Goal: Use online tool/utility: Utilize a website feature to perform a specific function

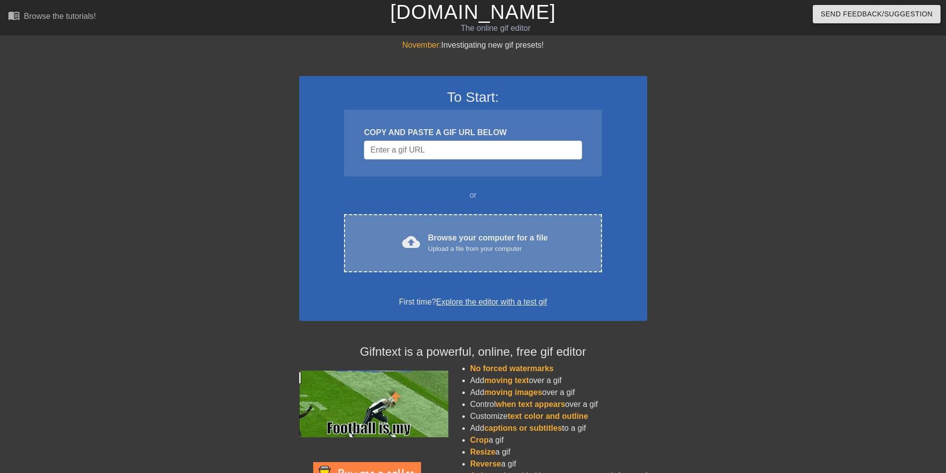
click at [463, 241] on div "Browse your computer for a file Upload a file from your computer" at bounding box center [488, 243] width 120 height 22
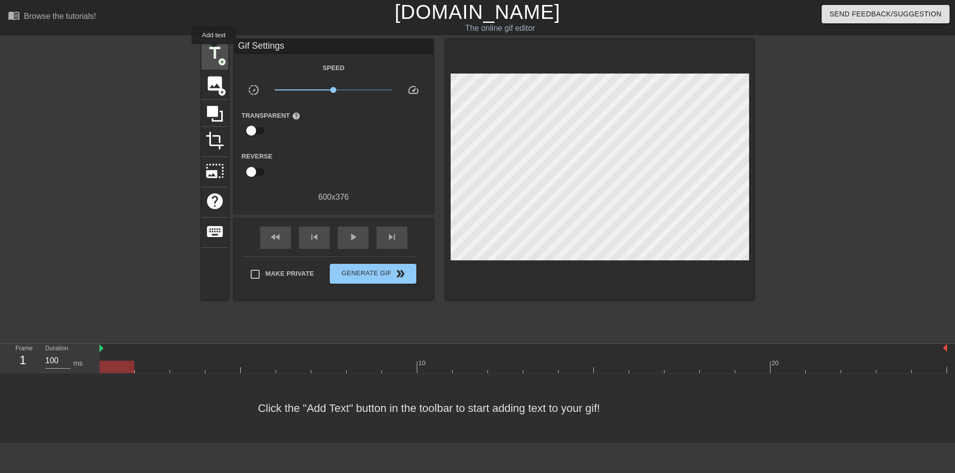
click at [214, 51] on span "title" at bounding box center [214, 53] width 19 height 19
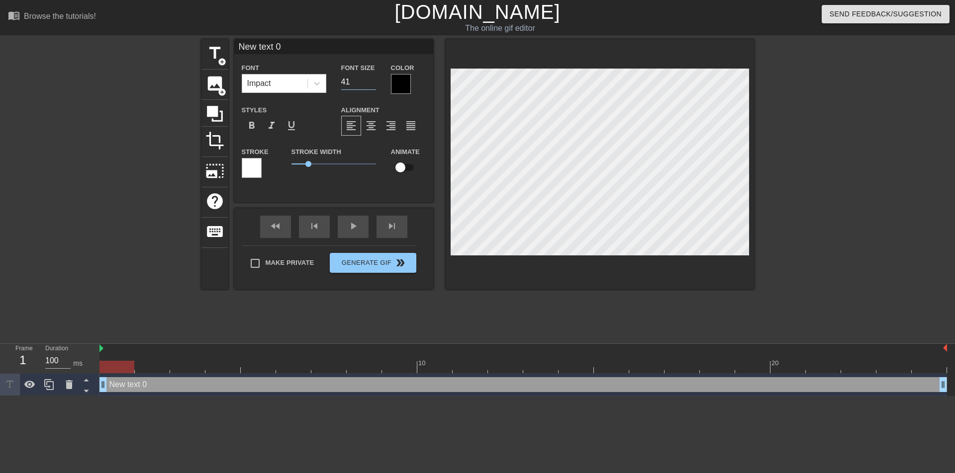
click at [373, 80] on input "41" at bounding box center [358, 82] width 35 height 16
click at [373, 79] on input "42" at bounding box center [358, 82] width 35 height 16
click at [373, 79] on input "43" at bounding box center [358, 82] width 35 height 16
click at [373, 79] on input "44" at bounding box center [358, 82] width 35 height 16
click at [373, 79] on input "45" at bounding box center [358, 82] width 35 height 16
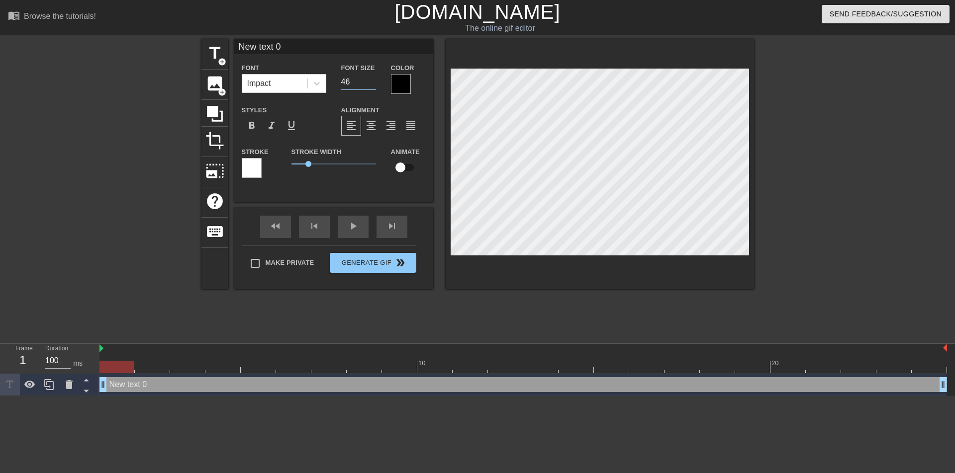
click at [373, 79] on input "46" at bounding box center [358, 82] width 35 height 16
click at [373, 79] on input "47" at bounding box center [358, 82] width 35 height 16
click at [373, 79] on input "48" at bounding box center [358, 82] width 35 height 16
click at [373, 79] on input "49" at bounding box center [358, 82] width 35 height 16
click at [373, 79] on input "50" at bounding box center [358, 82] width 35 height 16
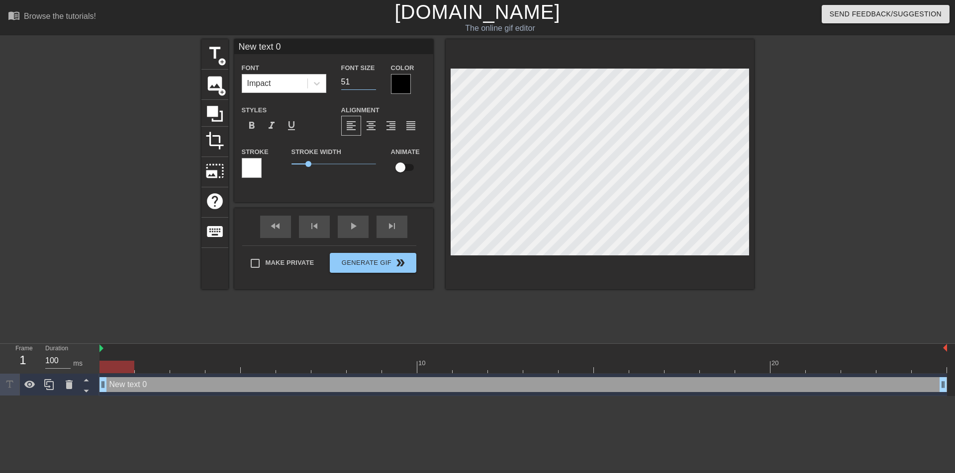
click at [373, 79] on input "51" at bounding box center [358, 82] width 35 height 16
click at [373, 79] on input "52" at bounding box center [358, 82] width 35 height 16
click at [373, 79] on input "53" at bounding box center [358, 82] width 35 height 16
click at [373, 79] on input "54" at bounding box center [358, 82] width 35 height 16
click at [373, 79] on input "55" at bounding box center [358, 82] width 35 height 16
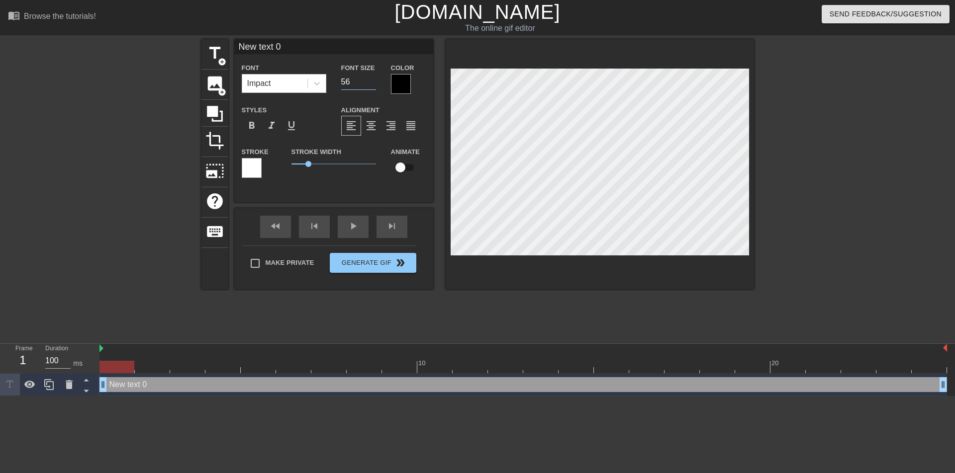
click at [373, 79] on input "56" at bounding box center [358, 82] width 35 height 16
click at [373, 79] on input "57" at bounding box center [358, 82] width 35 height 16
click at [371, 78] on input "58" at bounding box center [358, 82] width 35 height 16
click at [373, 79] on input "59" at bounding box center [358, 82] width 35 height 16
click at [372, 79] on input "60" at bounding box center [358, 82] width 35 height 16
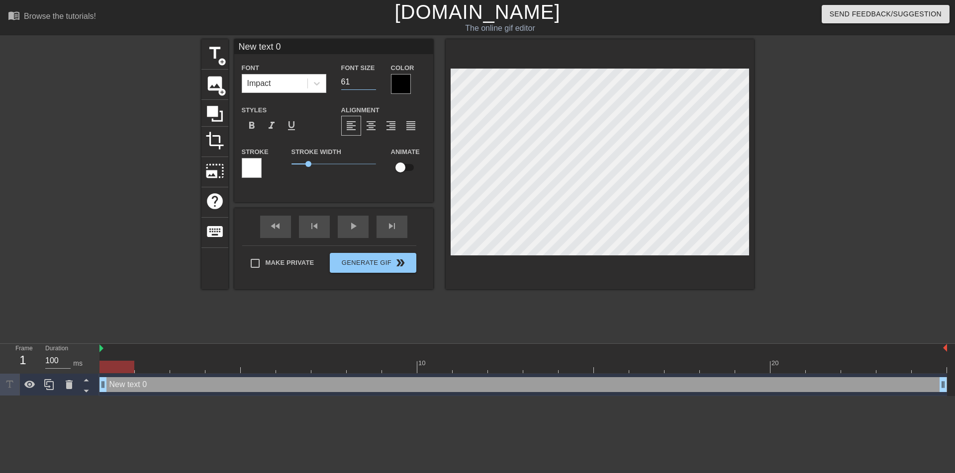
click at [372, 79] on input "61" at bounding box center [358, 82] width 35 height 16
type input "62"
click at [374, 81] on input "62" at bounding box center [358, 82] width 35 height 16
click at [404, 83] on div at bounding box center [401, 84] width 20 height 20
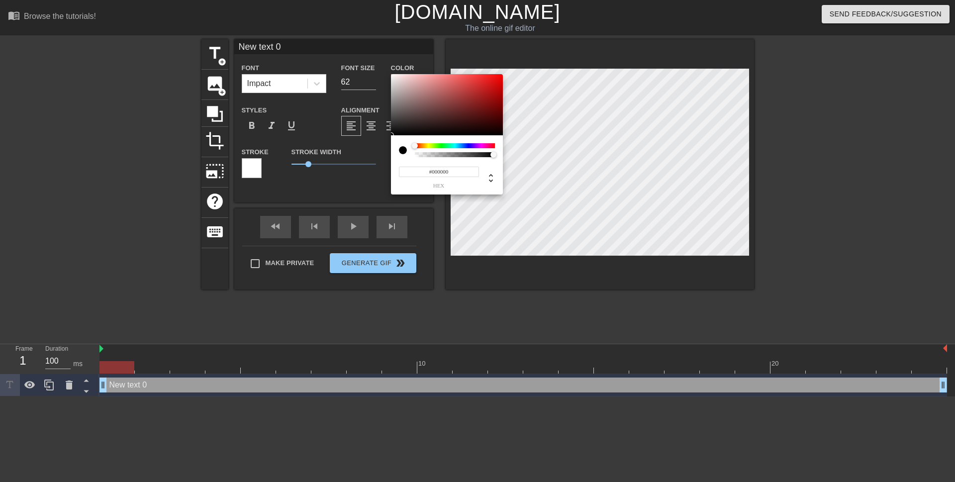
click at [449, 144] on div at bounding box center [455, 145] width 80 height 5
drag, startPoint x: 448, startPoint y: 147, endPoint x: 447, endPoint y: 141, distance: 6.0
click at [451, 143] on div at bounding box center [453, 146] width 6 height 6
click at [444, 141] on div "#000000 hex" at bounding box center [447, 164] width 112 height 59
type input "#EAF2F0"
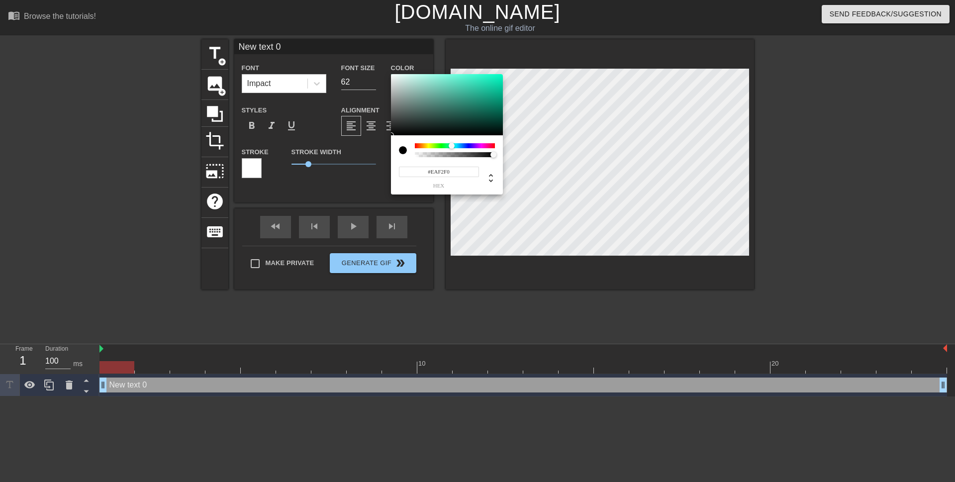
click at [394, 77] on div at bounding box center [447, 105] width 112 height 62
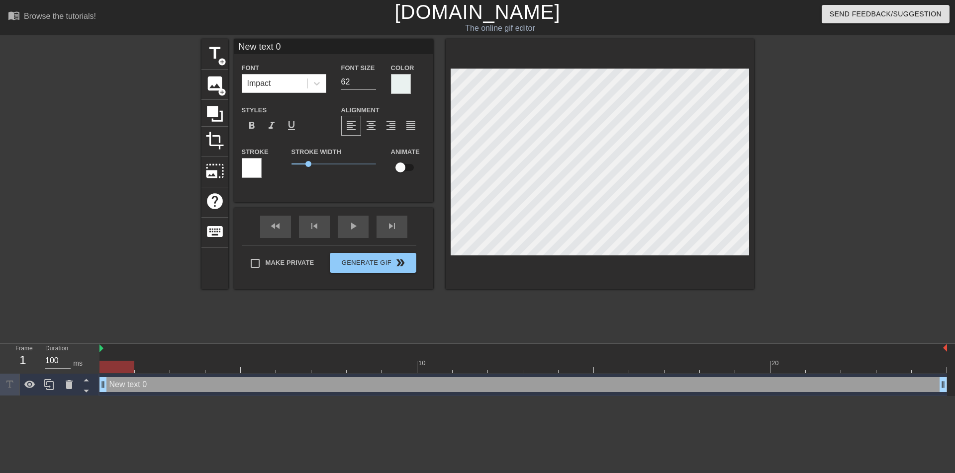
scroll to position [1, 1]
type input "New tex 0"
type textarea "New tex 0"
type input "New te 0"
type textarea "New te 0"
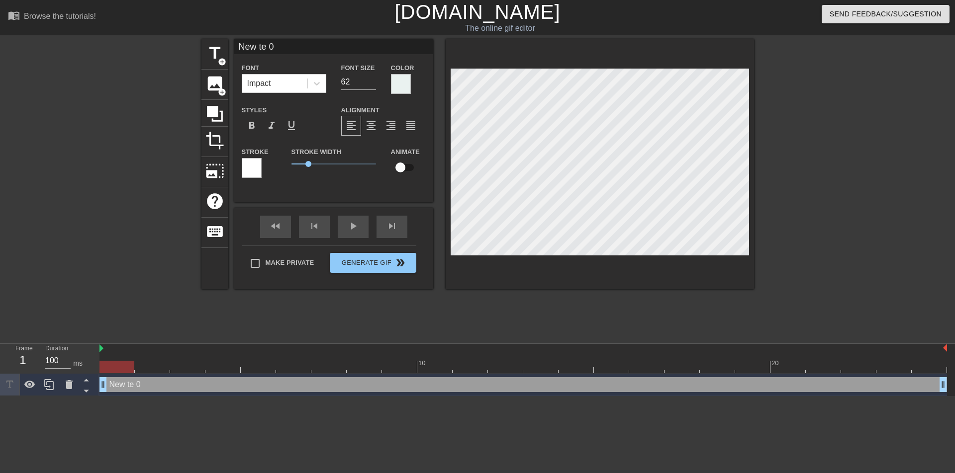
type input "New t 0"
type textarea "New t 0"
type input "New 0"
type textarea "New 0"
type input "New 0"
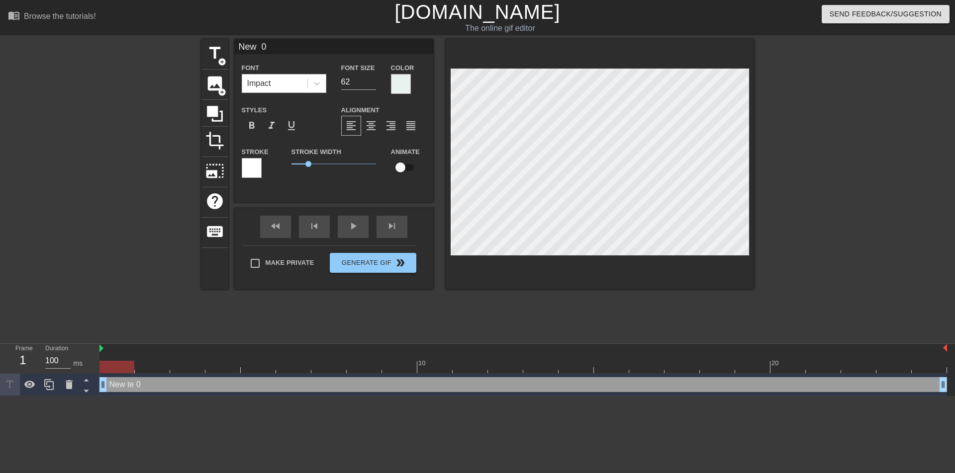
type textarea "New 0"
type input "Ne 0"
type textarea "Ne 0"
type input "N 0"
type textarea "N 0"
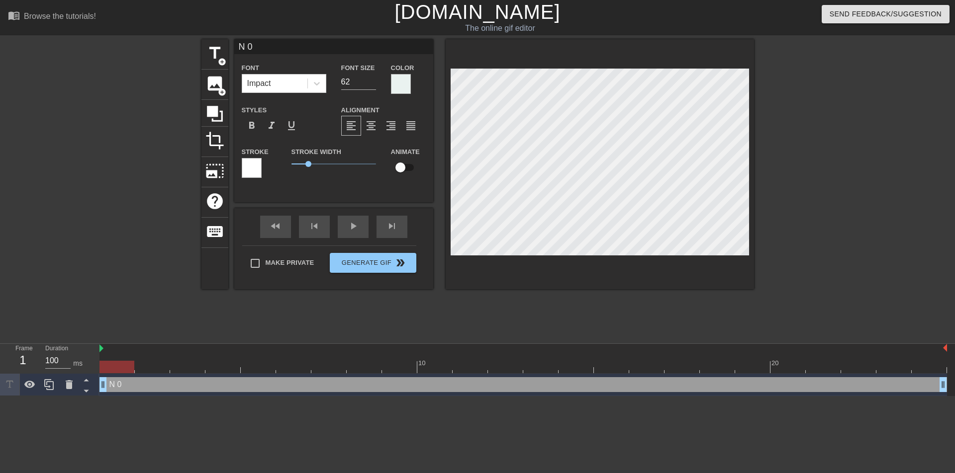
type input "0"
type textarea "0"
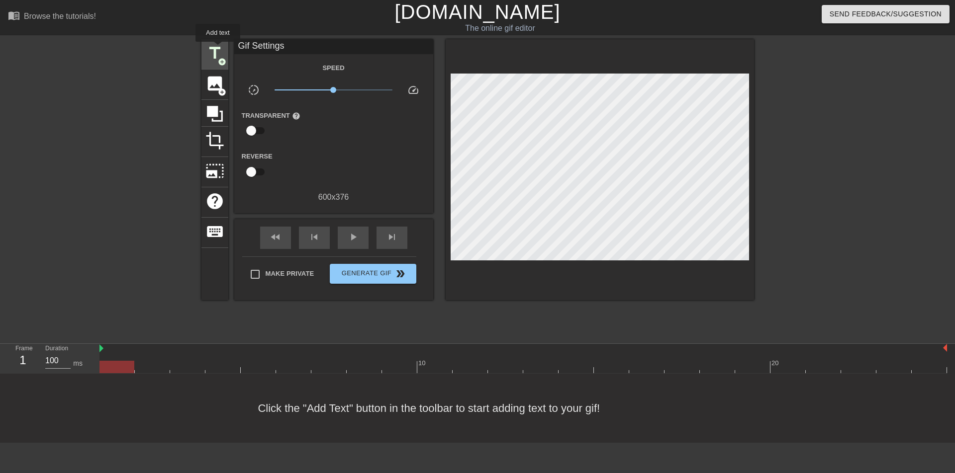
click at [218, 49] on span "title" at bounding box center [214, 53] width 19 height 19
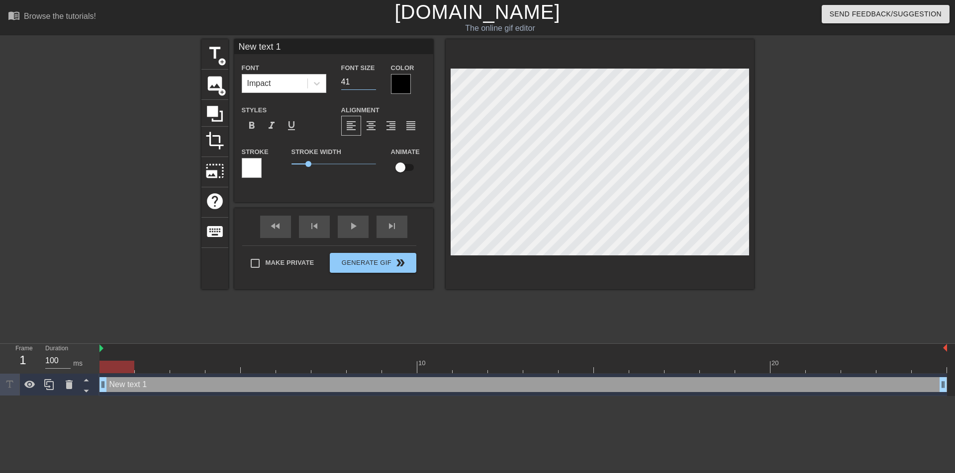
click at [371, 80] on input "41" at bounding box center [358, 82] width 35 height 16
click at [371, 80] on input "42" at bounding box center [358, 82] width 35 height 16
click at [371, 80] on input "43" at bounding box center [358, 82] width 35 height 16
click at [371, 80] on input "44" at bounding box center [358, 82] width 35 height 16
click at [371, 80] on input "45" at bounding box center [358, 82] width 35 height 16
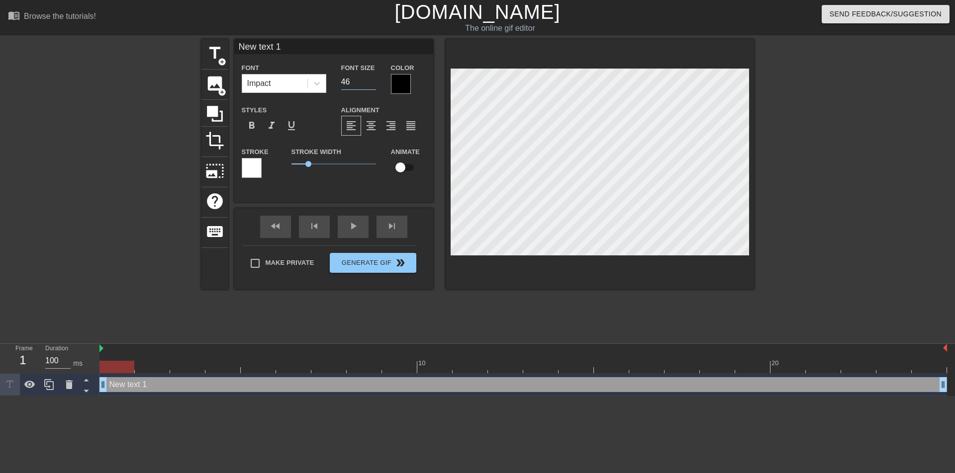
click at [371, 80] on input "46" at bounding box center [358, 82] width 35 height 16
click at [371, 80] on input "47" at bounding box center [358, 82] width 35 height 16
click at [371, 80] on input "48" at bounding box center [358, 82] width 35 height 16
click at [371, 80] on input "49" at bounding box center [358, 82] width 35 height 16
click at [371, 80] on input "50" at bounding box center [358, 82] width 35 height 16
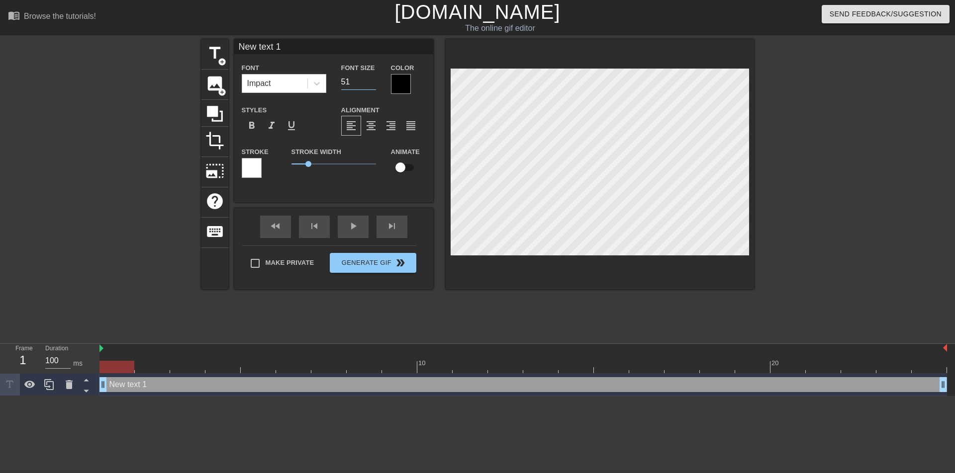
click at [371, 80] on input "51" at bounding box center [358, 82] width 35 height 16
click at [371, 80] on input "52" at bounding box center [358, 82] width 35 height 16
click at [371, 80] on input "53" at bounding box center [358, 82] width 35 height 16
click at [371, 80] on input "54" at bounding box center [358, 82] width 35 height 16
click at [371, 80] on input "55" at bounding box center [358, 82] width 35 height 16
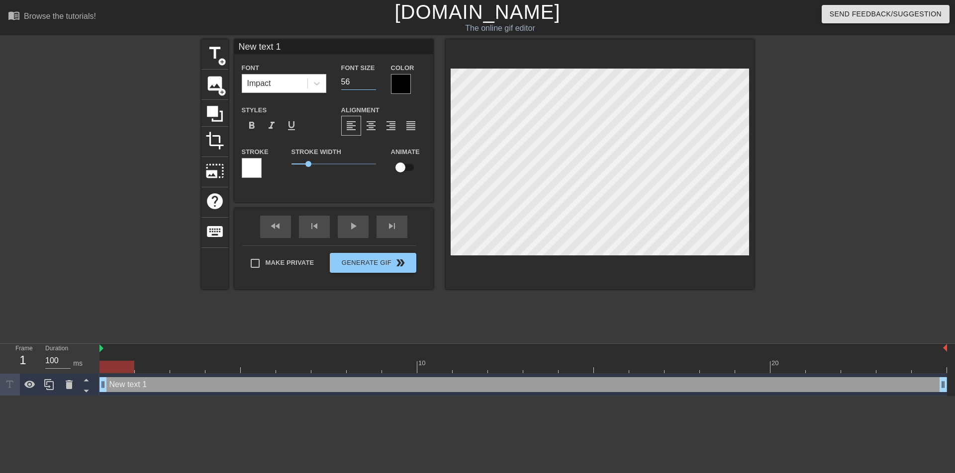
click at [371, 80] on input "56" at bounding box center [358, 82] width 35 height 16
click at [371, 80] on input "57" at bounding box center [358, 82] width 35 height 16
click at [371, 80] on input "58" at bounding box center [358, 82] width 35 height 16
click at [371, 80] on input "59" at bounding box center [358, 82] width 35 height 16
click at [371, 80] on input "60" at bounding box center [358, 82] width 35 height 16
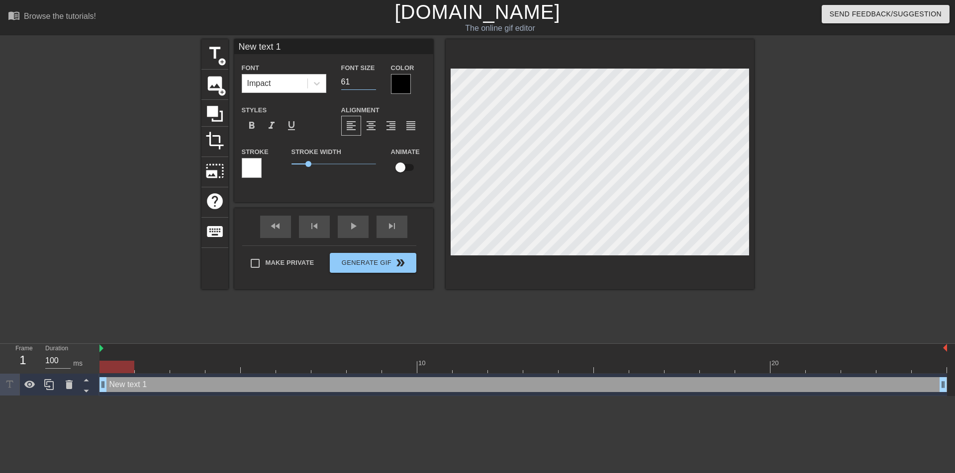
type input "61"
click at [371, 80] on input "61" at bounding box center [358, 82] width 35 height 16
click at [403, 81] on div at bounding box center [401, 84] width 20 height 20
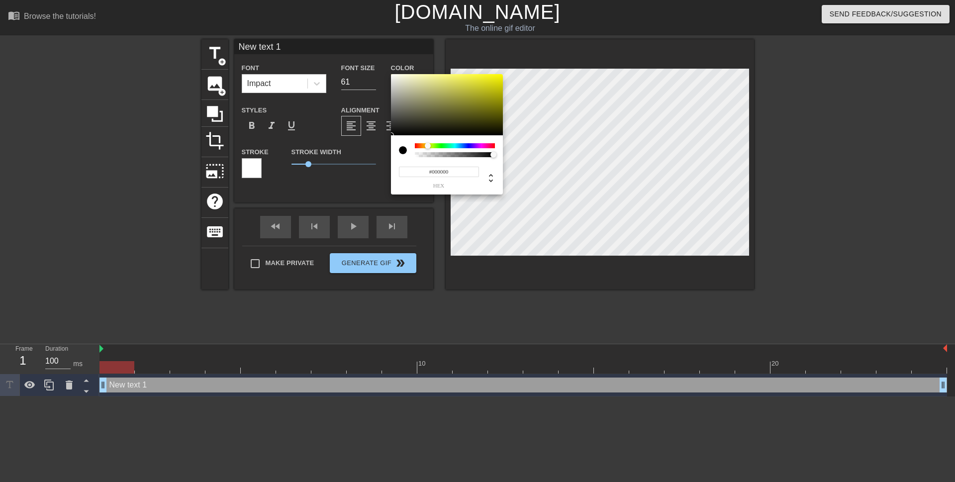
click at [428, 146] on div at bounding box center [455, 145] width 80 height 5
click at [466, 88] on div at bounding box center [447, 105] width 112 height 62
click at [442, 146] on div at bounding box center [455, 145] width 80 height 5
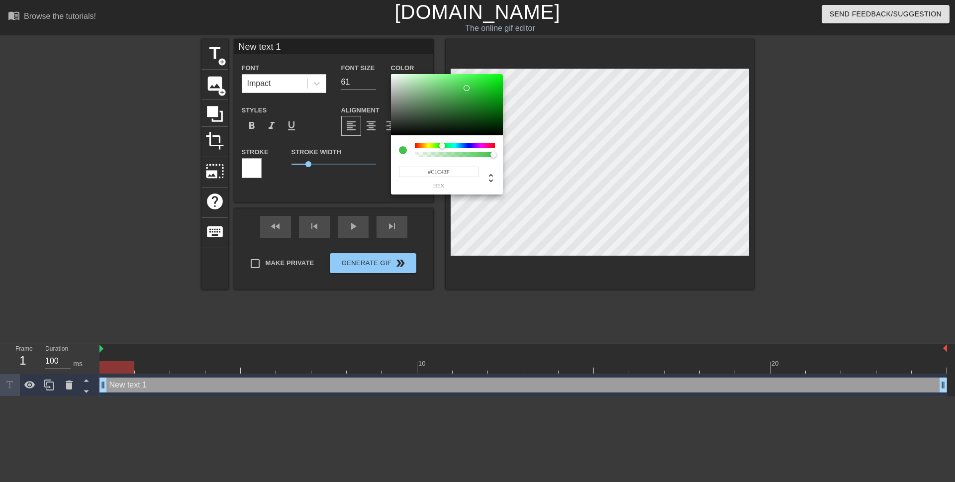
click at [428, 146] on div at bounding box center [455, 145] width 80 height 5
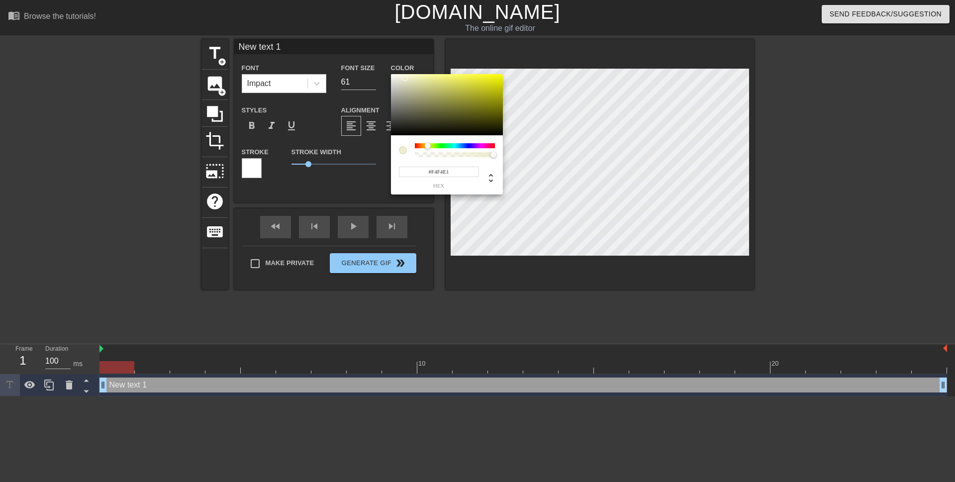
type input "#F4F4E2"
drag, startPoint x: 467, startPoint y: 90, endPoint x: 399, endPoint y: 77, distance: 70.0
click at [399, 77] on div at bounding box center [399, 77] width 6 height 6
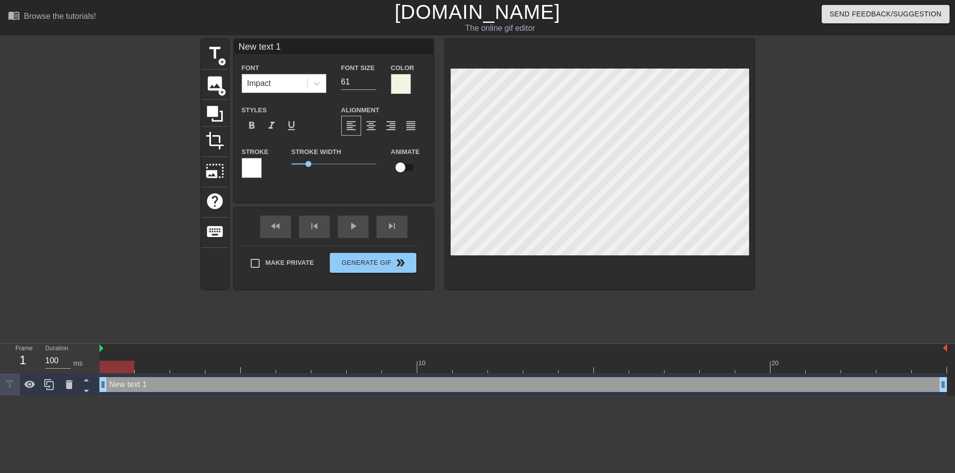
scroll to position [1, 1]
type input "New tex 1"
type textarea "New tex 1"
type input "New te 1"
type textarea "New te 1"
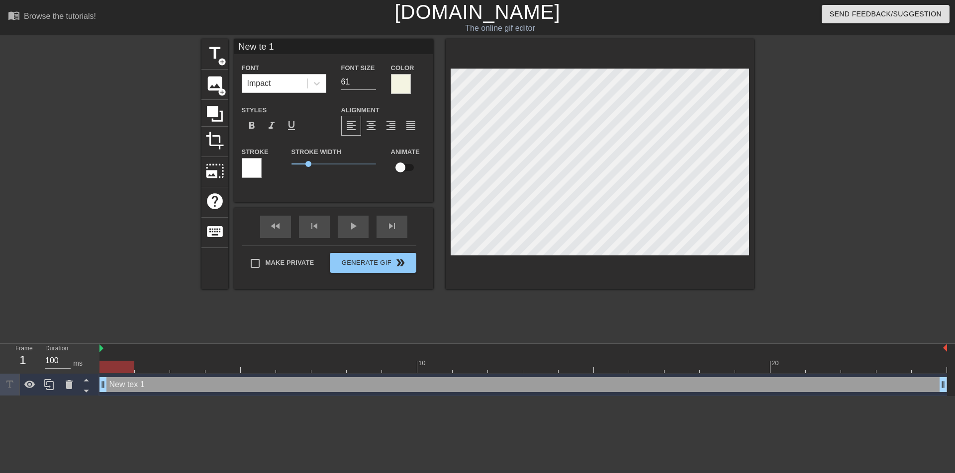
type input "New t 1"
type textarea "New t 1"
type input "New 1"
type textarea "New 1"
type input "New 1"
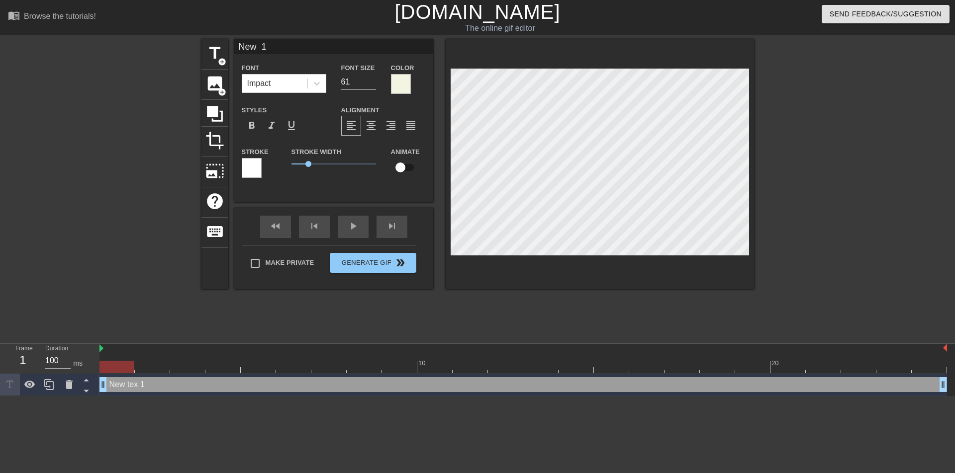
type textarea "New 1"
type input "Ne 1"
type textarea "Ne 1"
type input "N 1"
type textarea "N 1"
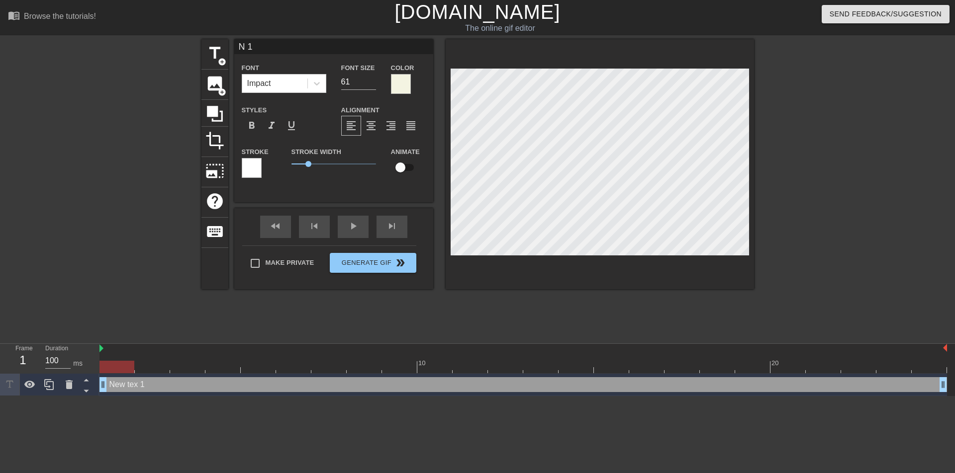
type input "1"
type textarea "1"
type input "р 1"
type textarea "р 1"
type input "ре 1"
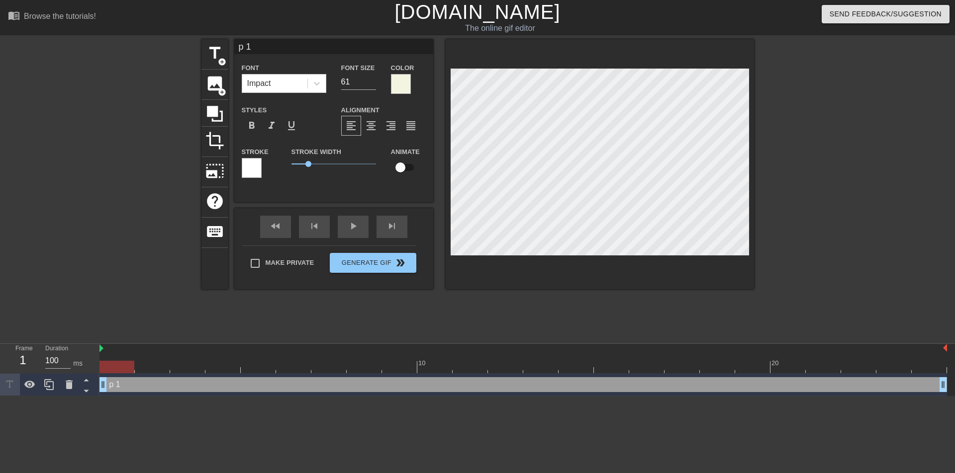
type textarea "ре 1"
type input "р 1"
type textarea "р 1"
type input "1"
type textarea "1"
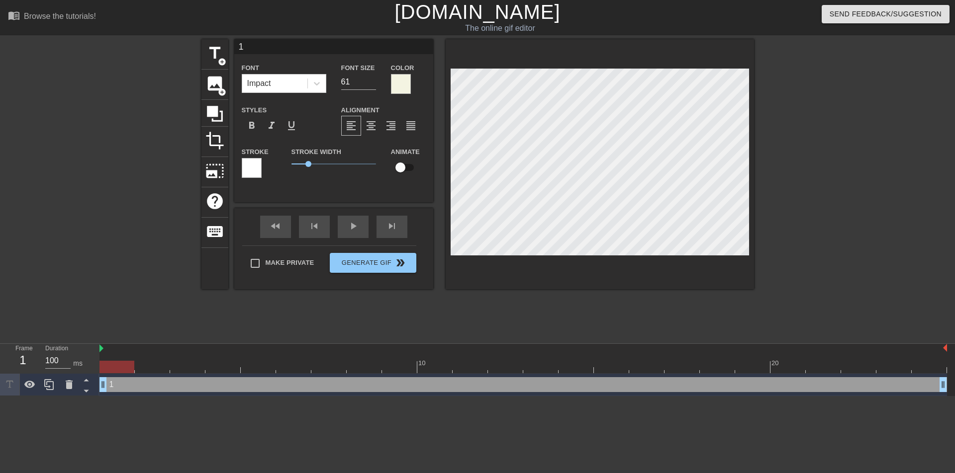
type input "Р 1"
type textarea "Р 1"
type input "РЕ 1"
type textarea "РЕ 1"
type input "РЕЗ 1"
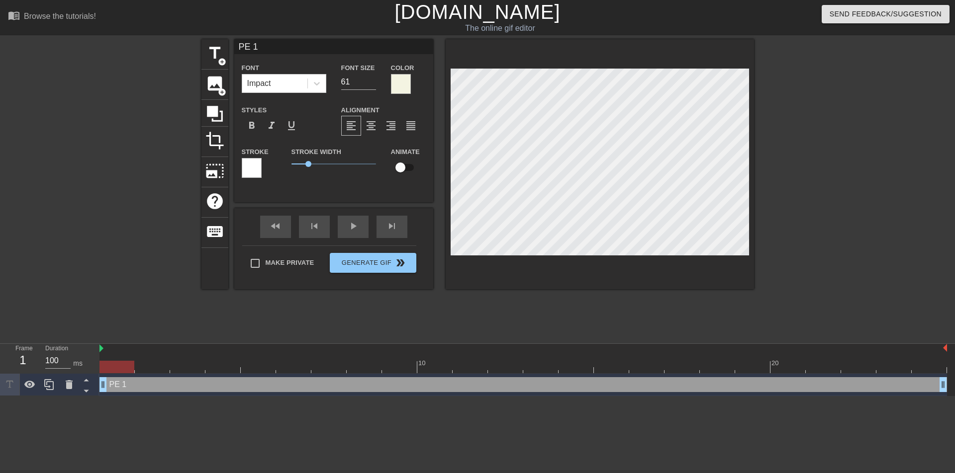
type textarea "РЕЗ 1"
type input "РЕЗЕ 1"
type textarea "РЕЗЕ 1"
type input "РЕЗЕП 1"
type textarea "РЕЗЕП 1"
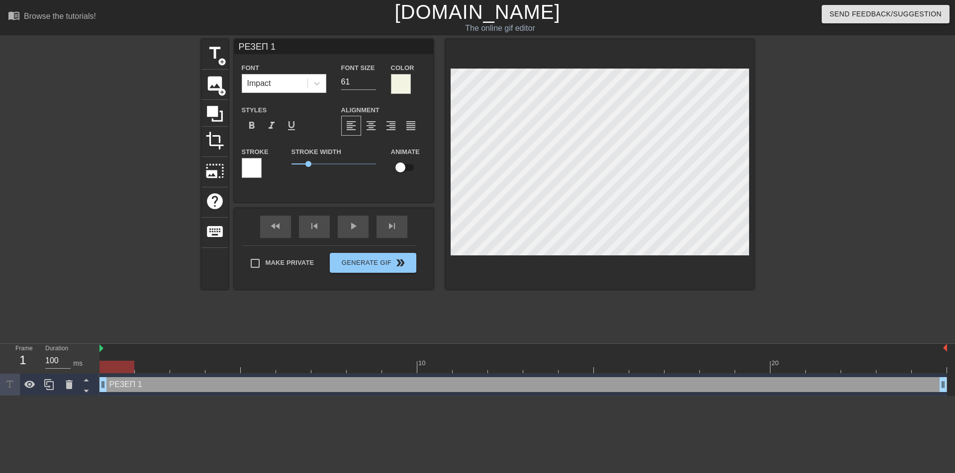
scroll to position [1, 2]
type input "РЕЗЕПО 1"
type textarea "РЕЗЕПО 1"
type input "РЕЗЕПОВ 1"
type textarea "РЕЗЕПОВ 1"
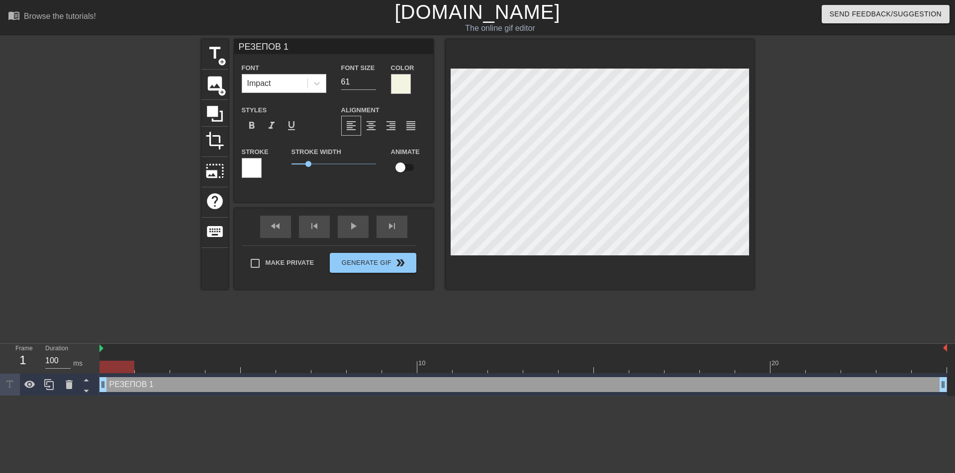
type input "РЕЗЕПОВ, 1"
type textarea "РЕЗЕПОВ, 1"
type input "РЕЗЕПОВ, 1"
type textarea "РЕЗЕПОВ, 1"
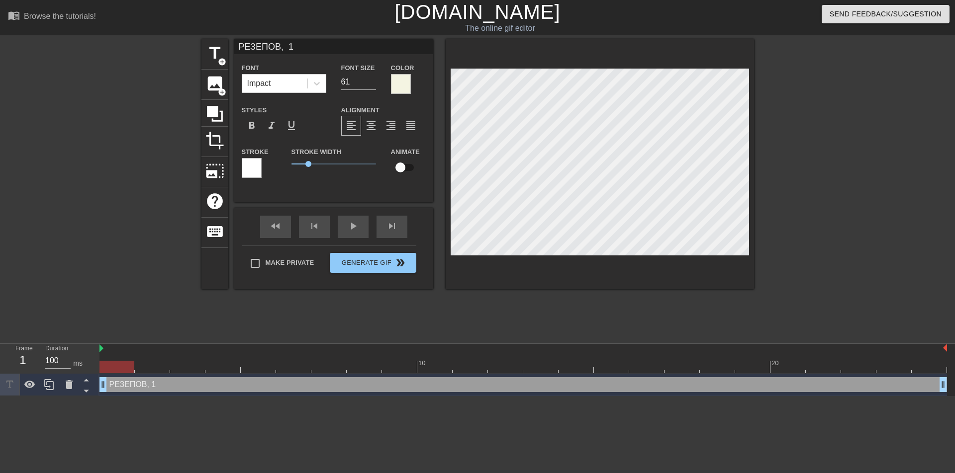
scroll to position [1, 3]
type input "РЕЗЕПОВ, Д 1"
type textarea "РЕЗЕПОВ, Д 1"
type input "РЕЗЕПОВ, ДЕ 1"
type textarea "РЕЗЕПОВ, ДЕ 1"
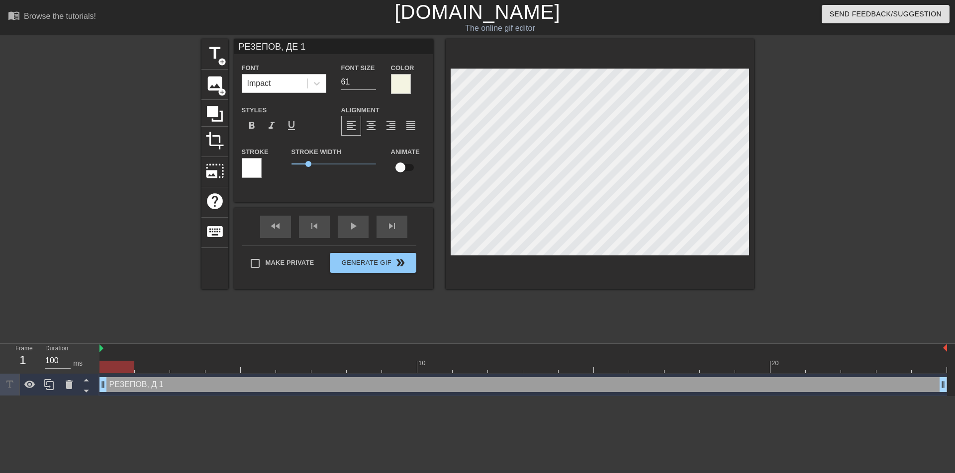
type input "РЕЗЕПОВ, ДЕР 1"
type textarea "РЕЗЕПОВ, ДЕР 1"
type input "РЕЗЕПОВ, ДЕРЖ 1"
type textarea "РЕЗЕПОВ, ДЕРЖ 1"
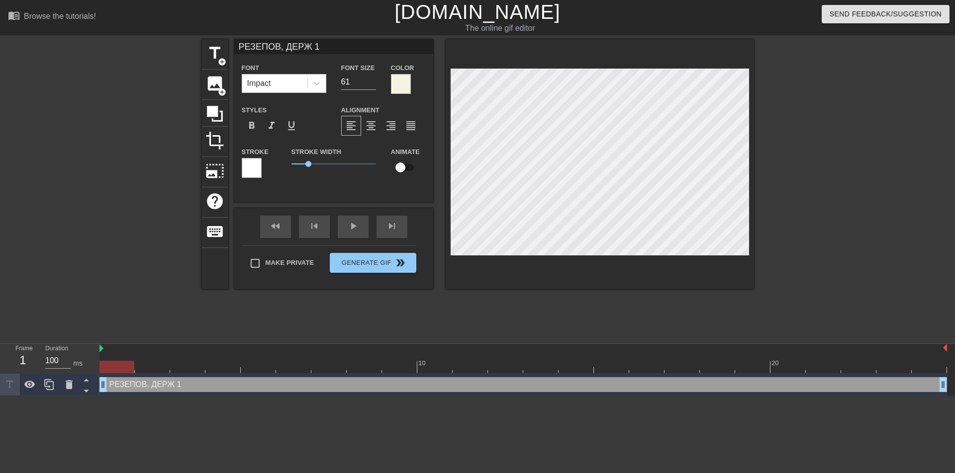
type input "РЕЗЕПОВ, ДЕРЖИ 1"
type textarea "РЕЗЕПОВ, ДЕРЖИ 1"
type input "РЕЗЕПОВ, ДЕРЖ 1"
type textarea "РЕЗЕПОВ, ДЕРЖ 1"
type input "РЕЗЕПОВ, ДЕР 1"
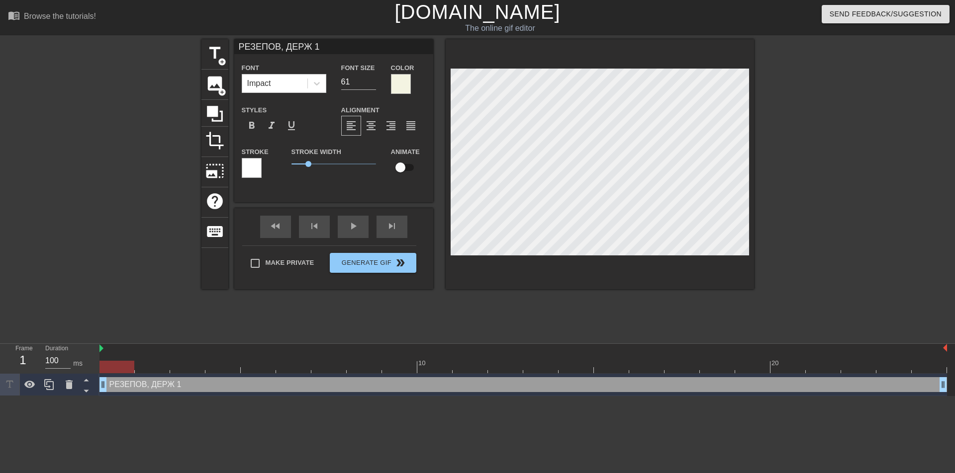
type textarea "РЕЗЕПОВ, ДЕР 1"
type input "РЕЗЕПОВ, ДЕ 1"
type textarea "РЕЗЕПОВ, ДЕ 1"
type input "РЕЗЕПОВ, Д 1"
type textarea "РЕЗЕПОВ, Д 1"
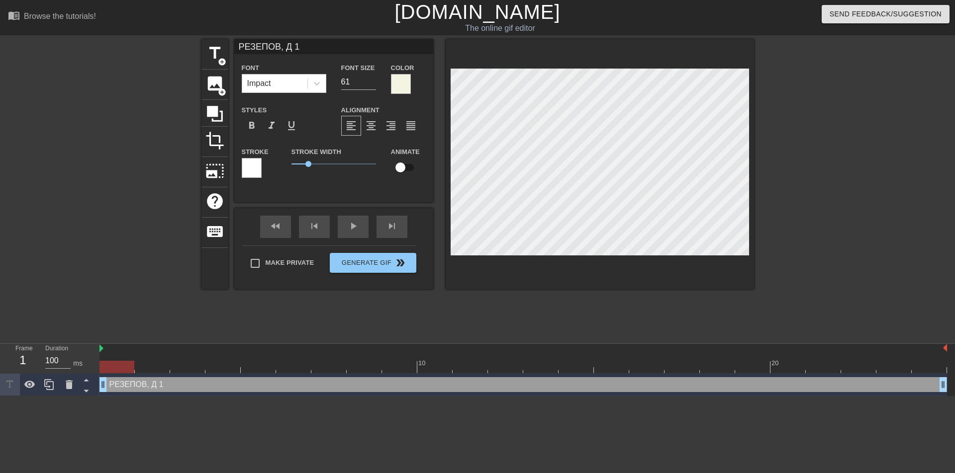
type input "РЕЗЕПОВ, 1"
type textarea "РЕЗЕПОВ, 1"
type input "РЕЗЕПОВ,"
type textarea "РЕЗЕПОВ,"
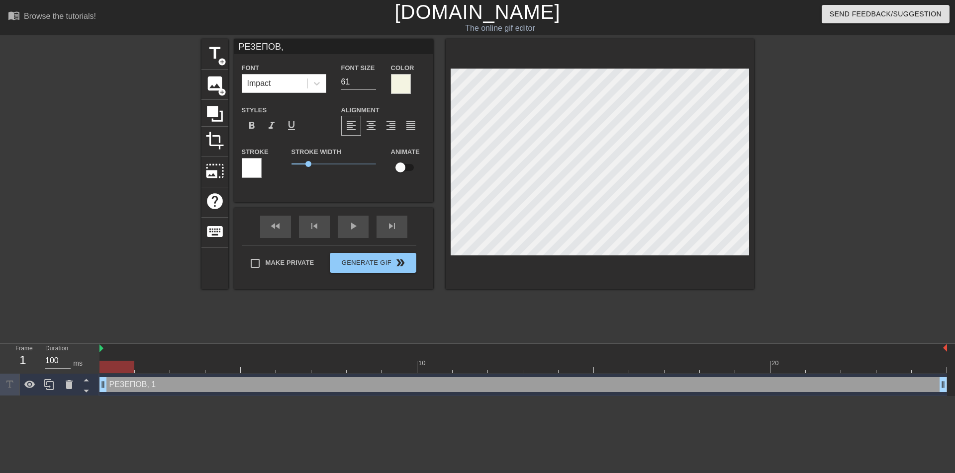
scroll to position [1, 3]
type input "РЕЗЕПОВ, [PERSON_NAME]"
type textarea "РЕЗЕПОВ, [PERSON_NAME]"
type input "РЕЗЕПОВ, НЕ"
type textarea "РЕЗЕПОВ, НЕ"
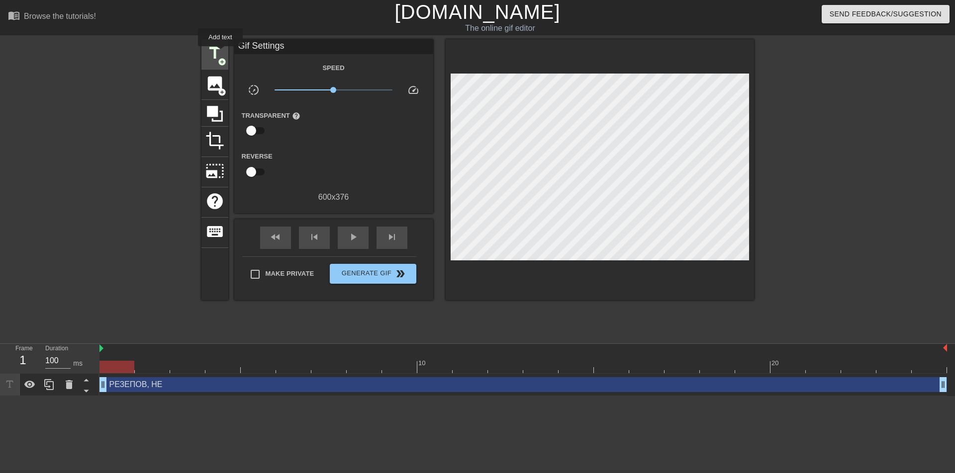
click at [220, 53] on span "title" at bounding box center [214, 53] width 19 height 19
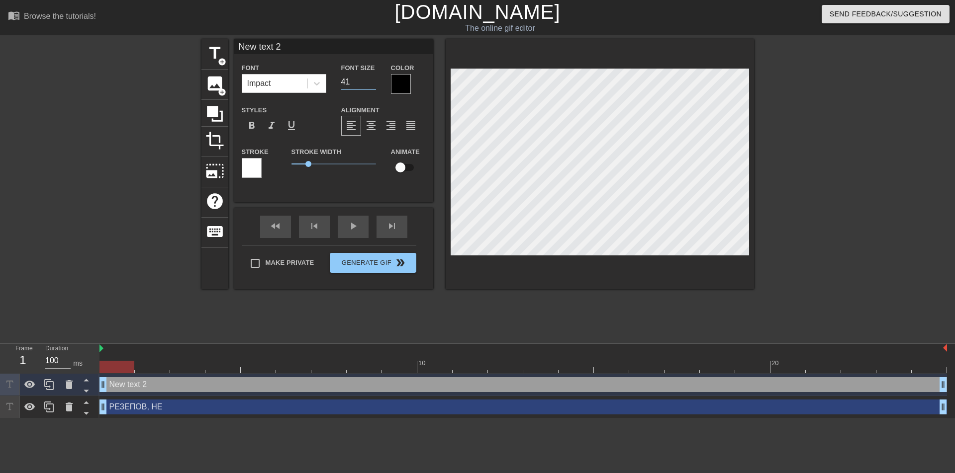
click at [370, 80] on input "41" at bounding box center [358, 82] width 35 height 16
click at [370, 80] on input "42" at bounding box center [358, 82] width 35 height 16
click at [370, 80] on input "43" at bounding box center [358, 82] width 35 height 16
click at [370, 80] on input "44" at bounding box center [358, 82] width 35 height 16
click at [370, 80] on input "45" at bounding box center [358, 82] width 35 height 16
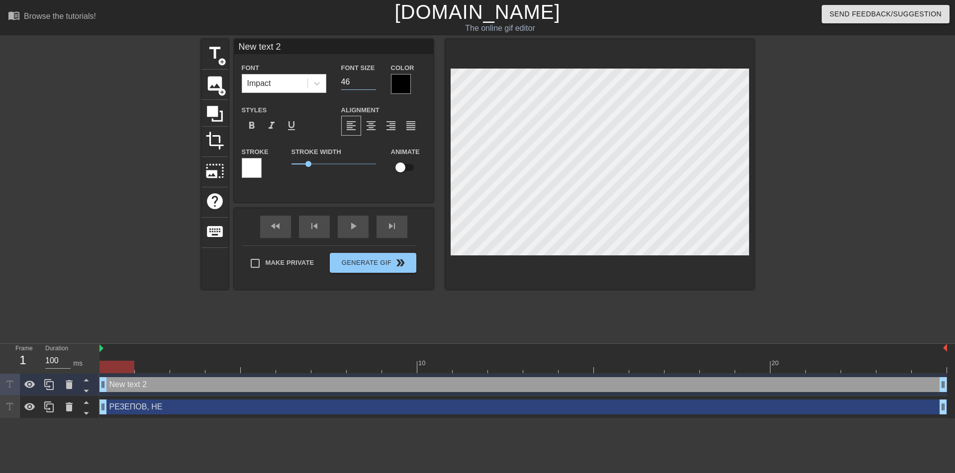
click at [371, 80] on input "46" at bounding box center [358, 82] width 35 height 16
click at [372, 80] on input "47" at bounding box center [358, 82] width 35 height 16
click at [372, 80] on input "48" at bounding box center [358, 82] width 35 height 16
click at [372, 80] on input "49" at bounding box center [358, 82] width 35 height 16
click at [372, 80] on input "50" at bounding box center [358, 82] width 35 height 16
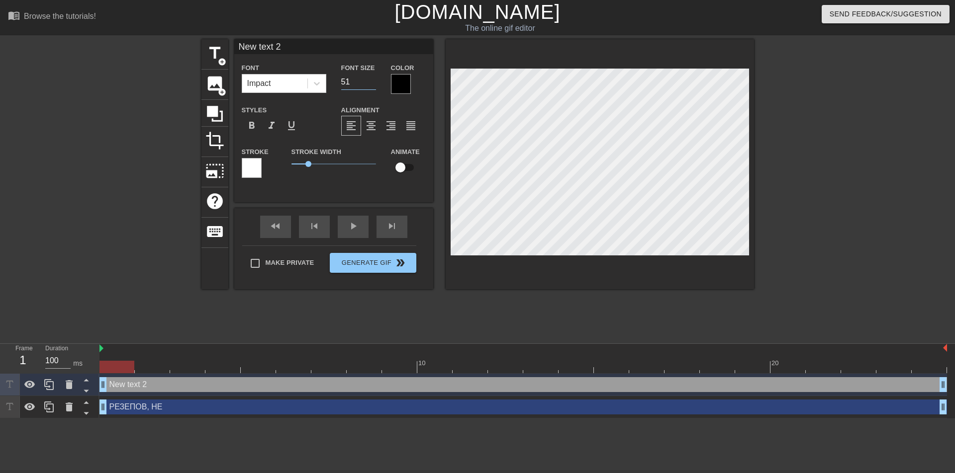
click at [372, 80] on input "51" at bounding box center [358, 82] width 35 height 16
click at [372, 80] on input "52" at bounding box center [358, 82] width 35 height 16
click at [372, 80] on input "53" at bounding box center [358, 82] width 35 height 16
click at [372, 80] on input "54" at bounding box center [358, 82] width 35 height 16
click at [374, 80] on input "55" at bounding box center [358, 82] width 35 height 16
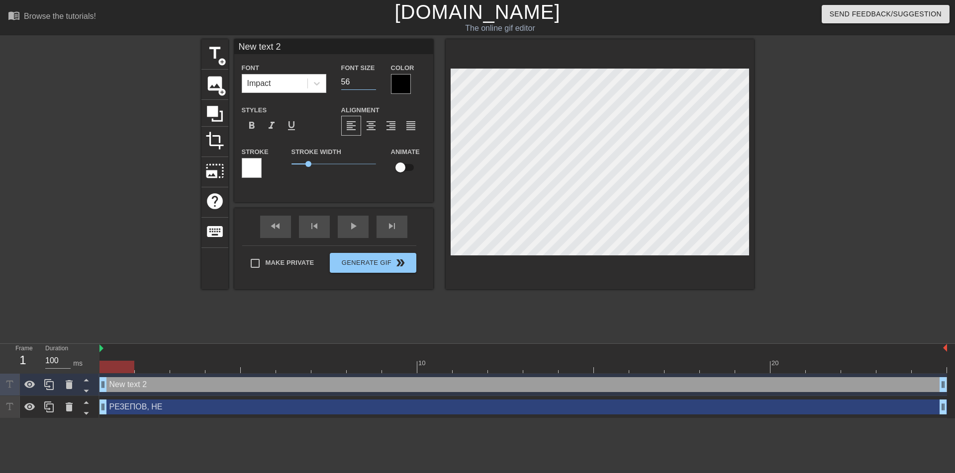
click at [374, 79] on input "56" at bounding box center [358, 82] width 35 height 16
click at [374, 79] on input "57" at bounding box center [358, 82] width 35 height 16
click at [374, 79] on input "58" at bounding box center [358, 82] width 35 height 16
click at [374, 79] on input "59" at bounding box center [358, 82] width 35 height 16
click at [375, 81] on input "60" at bounding box center [358, 82] width 35 height 16
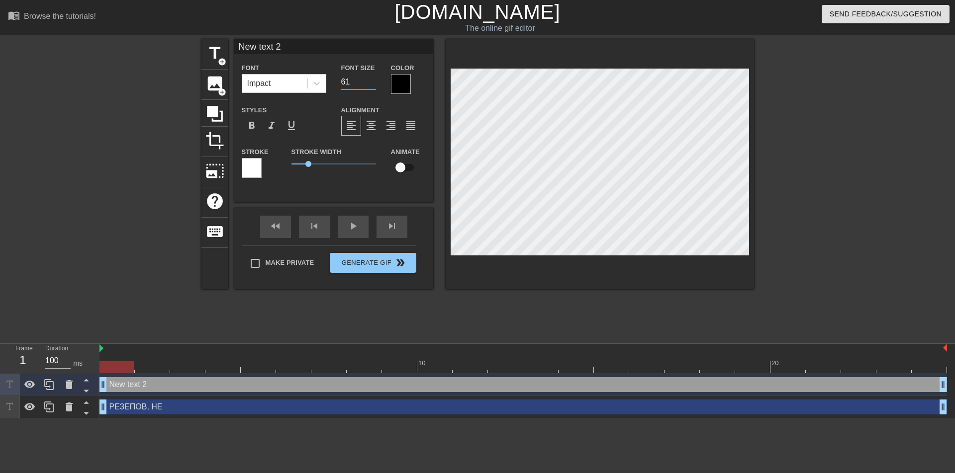
click at [376, 81] on input "61" at bounding box center [358, 82] width 35 height 16
click at [376, 82] on input "62" at bounding box center [358, 82] width 35 height 16
type input "63"
click at [376, 81] on input "63" at bounding box center [358, 82] width 35 height 16
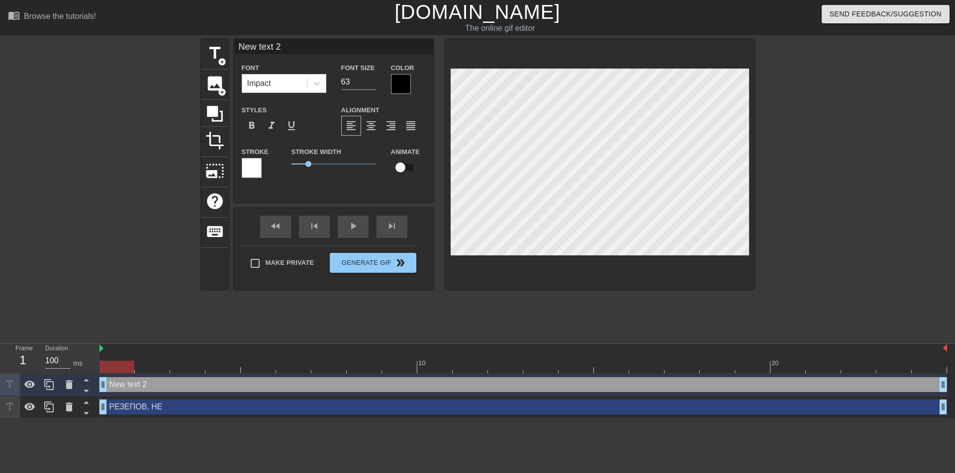
type input "New text2"
type textarea "New text2"
type input "New tex2"
type textarea "New tex2"
type input "New te2"
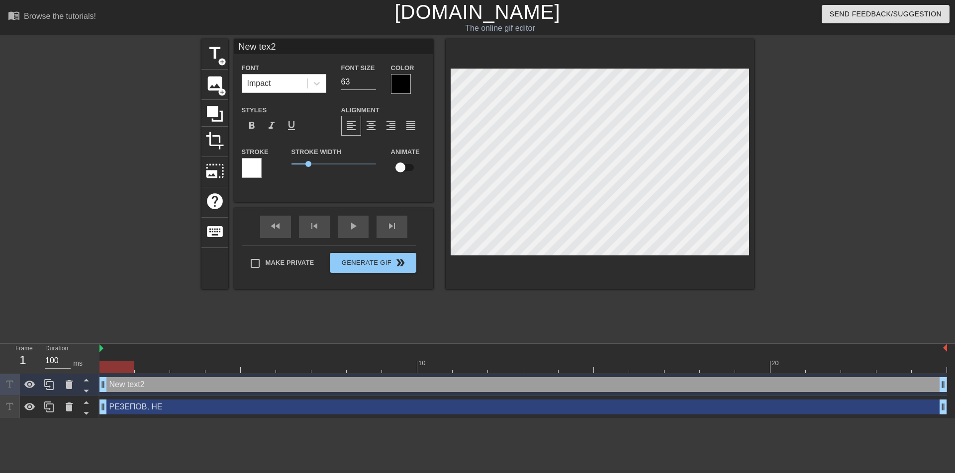
type textarea "New te2"
type input "New t2"
type textarea "New t2"
type input "New 2"
type textarea "New 2"
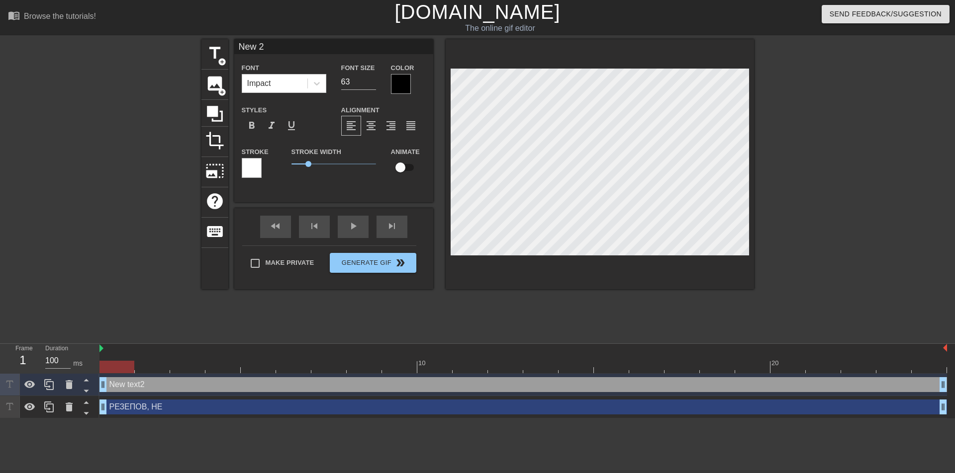
type input "New2"
type textarea "New2"
type input "Ne2"
type textarea "Ne2"
type input "N2"
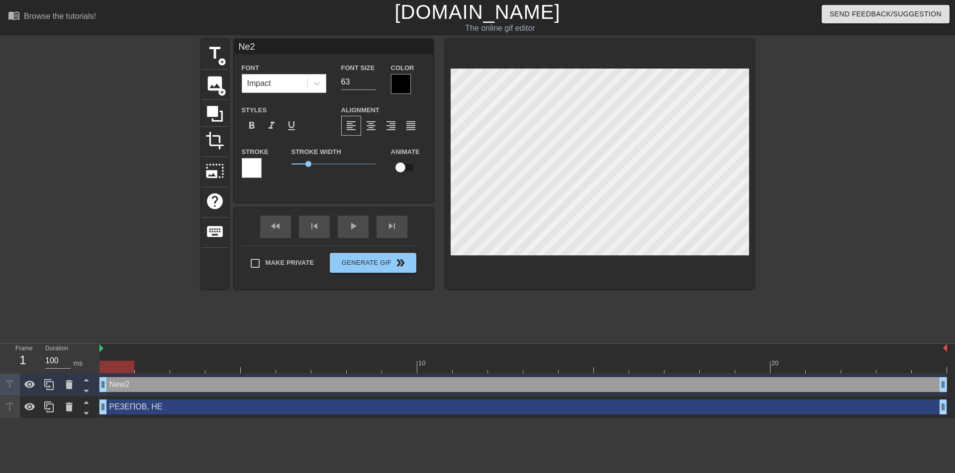
type textarea "N2"
type input "2"
type textarea "2"
type input "Y2"
type textarea "Y2"
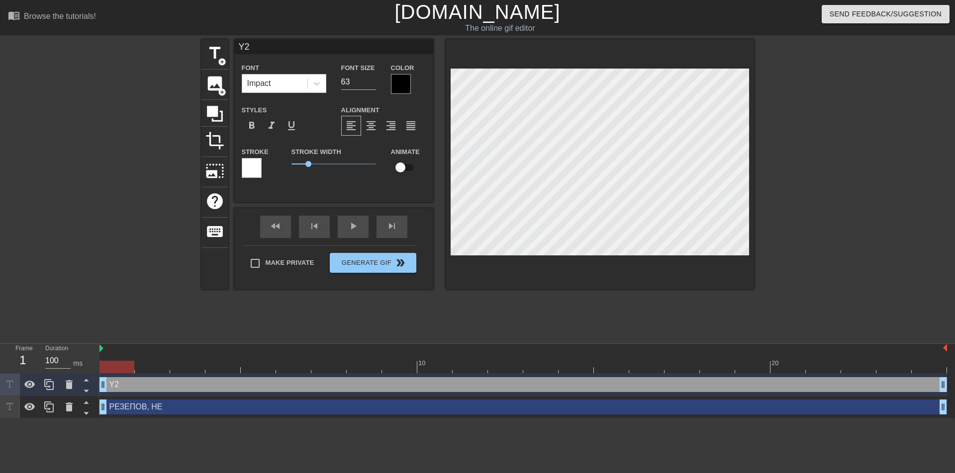
type input "YT2"
type textarea "YT2"
type input "Y2"
type textarea "Y2"
type input "2"
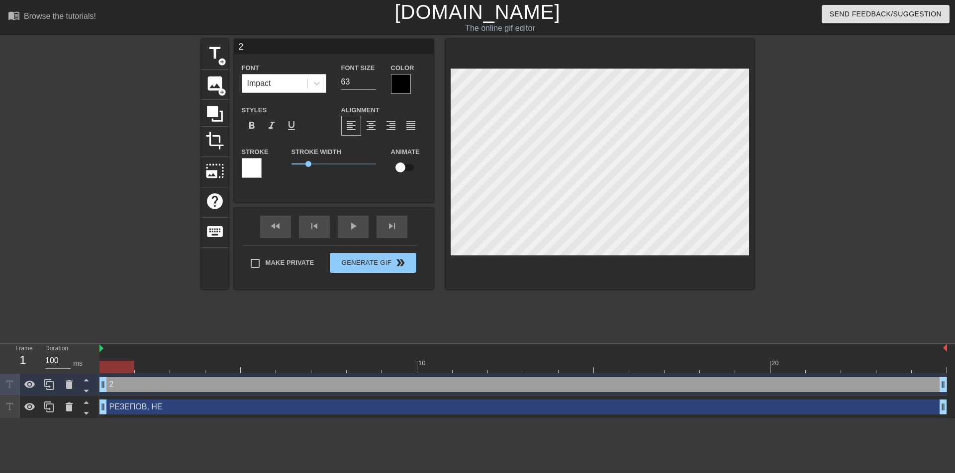
type textarea "2"
click at [402, 89] on div at bounding box center [401, 84] width 20 height 20
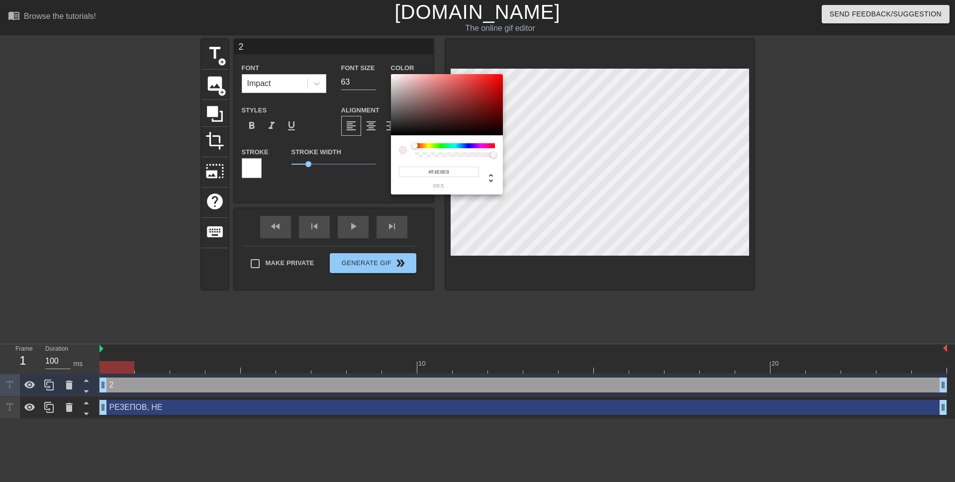
click at [396, 77] on div at bounding box center [447, 105] width 112 height 62
click at [441, 145] on div at bounding box center [455, 145] width 80 height 5
type input "#34ED23"
click at [486, 78] on div at bounding box center [447, 105] width 112 height 62
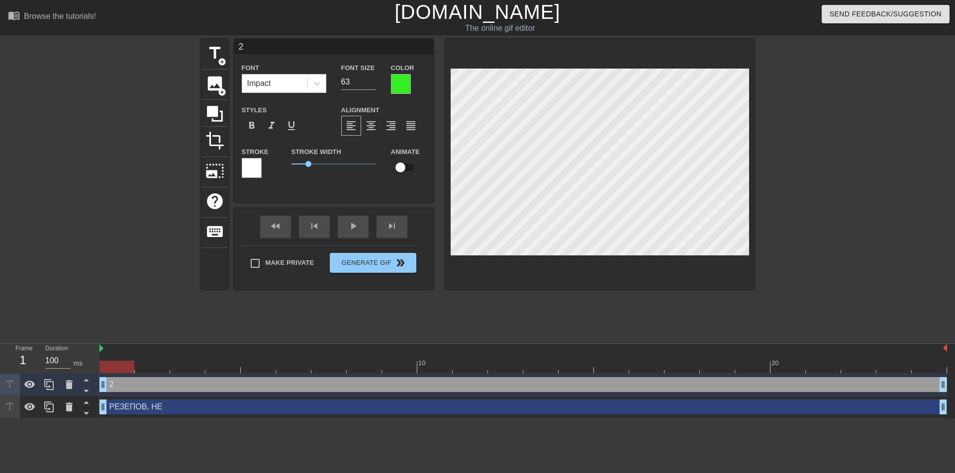
type input "Н2"
type textarea "Н2"
type input "НЕ2"
type textarea "НЕ2"
type input "НЕ 2"
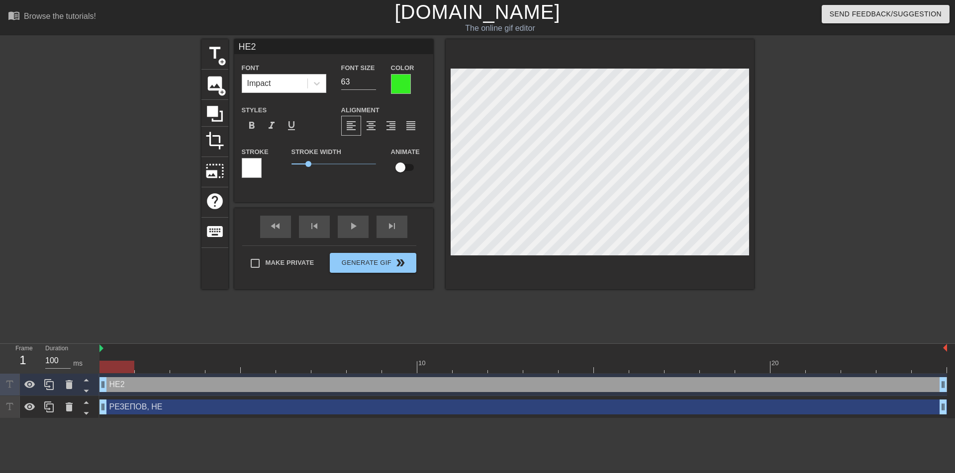
type textarea "НЕ 2"
type input "НЕ 2"
type textarea "НЕ 2"
type input "НЕ И2"
type textarea "НЕ И2"
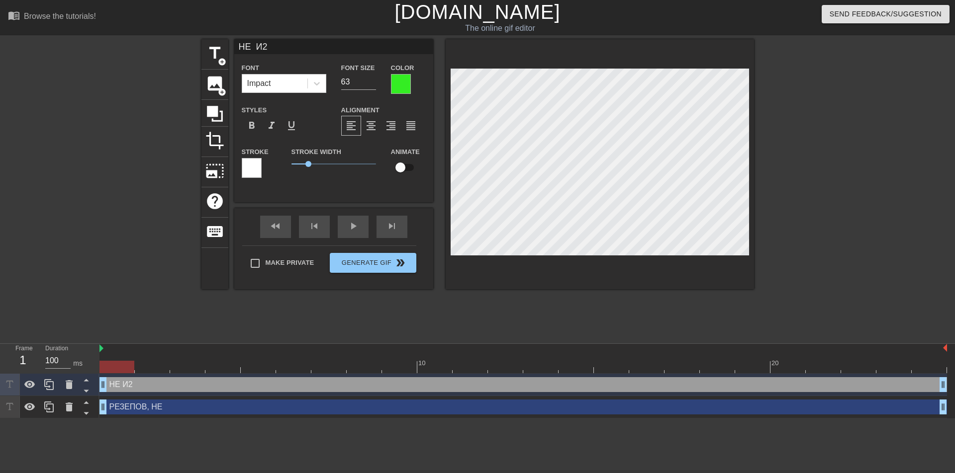
type input "НЕ ИС2"
type textarea "НЕ ИС2"
type input "НЕ ИСТ2"
type textarea "НЕ ИСТ2"
type input "НЕ ИСТЕ2"
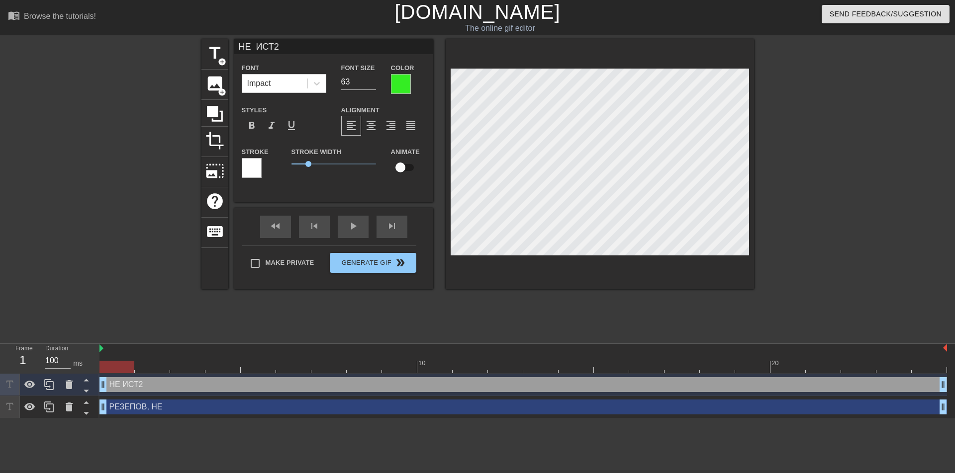
type textarea "НЕ ИСТЕ2"
type input "НЕ ИСТЕР2"
type textarea "НЕ ИСТЕР2"
type input "НЕ ИСТЕРИ2"
type textarea "НЕ ИСТЕРИ2"
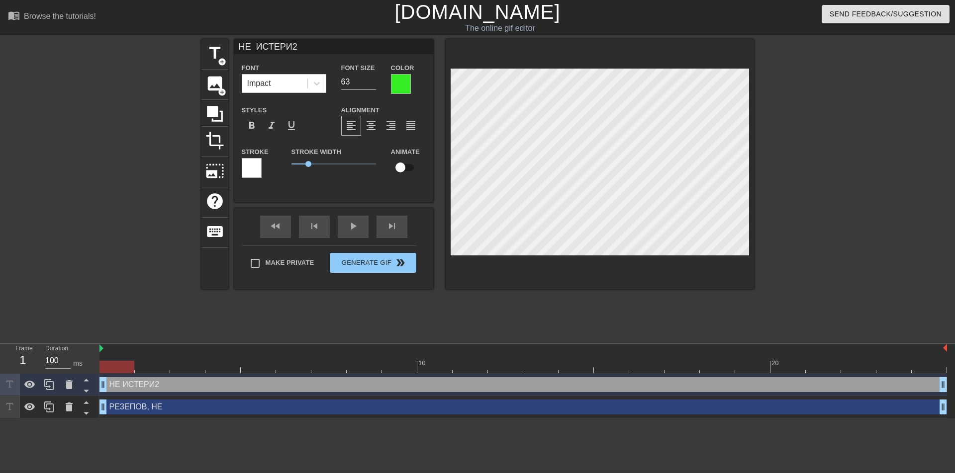
scroll to position [1, 3]
type input "НЕ ИСТЕРИ,2"
type textarea "НЕ ИСТЕРИ,2"
type input "НЕ ИСТЕРИ, 2"
type textarea "НЕ ИСТЕРИ, 2"
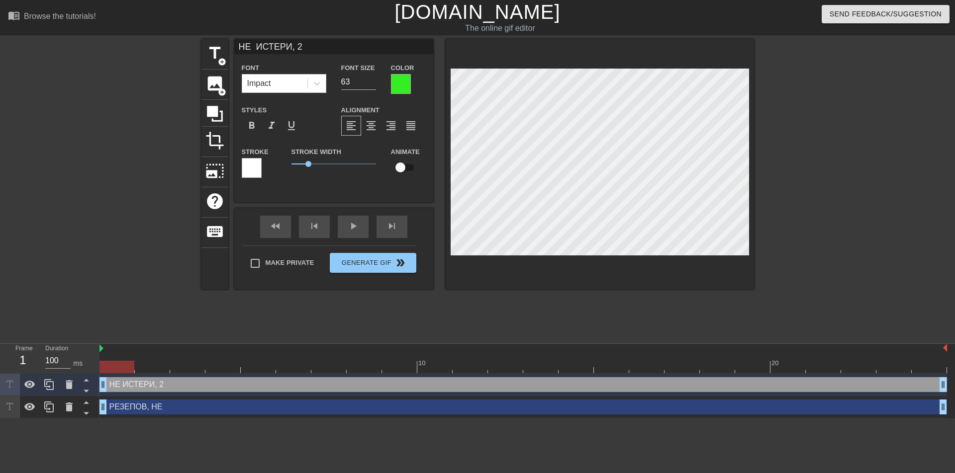
type input "НЕ ИСТЕРИ, L2"
type textarea "НЕ ИСТЕРИ, L2"
type input "НЕ ИСТЕРИ, LE2"
type textarea "НЕ ИСТЕРИ, LE2"
type input "НЕ ИСТЕРИ, LEH2"
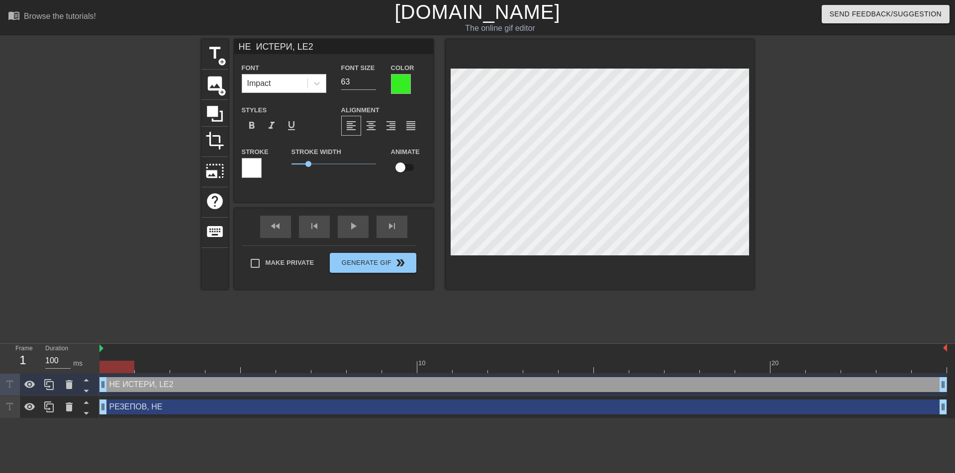
type textarea "НЕ ИСТЕРИ, LEH2"
type input "НЕ ИСТЕРИ, LEHF2"
type textarea "НЕ ИСТЕРИ, LEHF2"
type input "НЕ ИСТЕРИ, LEHFR2"
type textarea "НЕ ИСТЕРИ, LEHFR2"
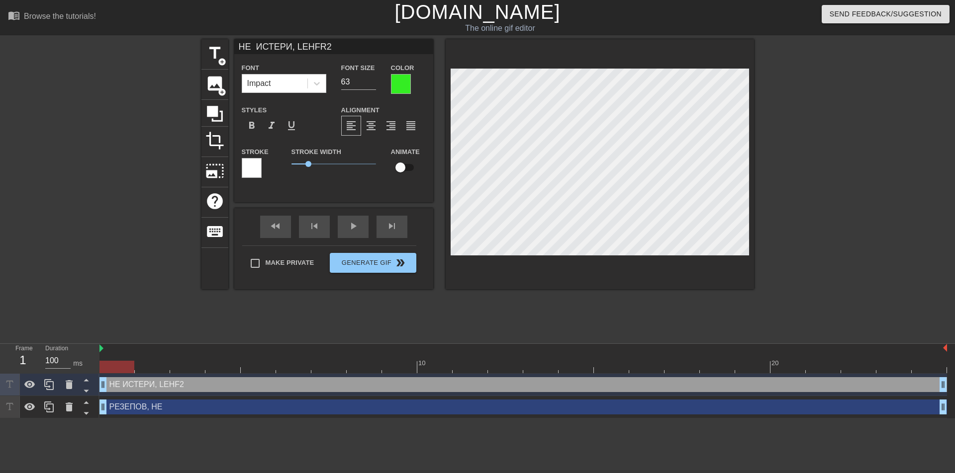
scroll to position [1, 5]
type input "НЕ ИСТЕРИ, LEHF2"
type textarea "НЕ ИСТЕРИ, LEHF2"
type input "НЕ ИСТЕРИ, LEH2"
type textarea "НЕ ИСТЕРИ, LEH2"
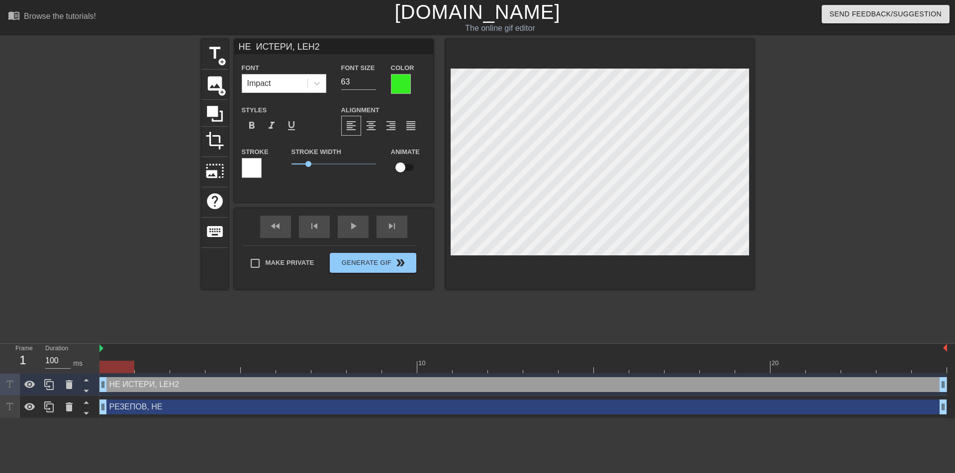
type input "НЕ ИСТЕРИ, LE2"
type textarea "НЕ ИСТЕРИ, LE2"
type input "НЕ ИСТЕРИ, L2"
type textarea "НЕ ИСТЕРИ, L2"
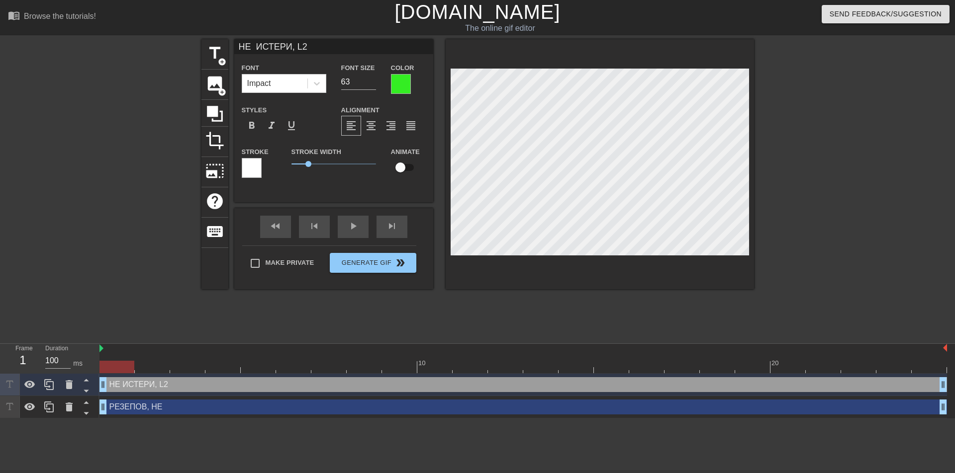
type input "НЕ ИСТЕРИ, 2"
type textarea "НЕ ИСТЕРИ, 2"
type input "НЕ ИСТЕРИ, 2"
type textarea "НЕ ИСТЕРИ, 2"
type input "НЕ ИСТЕРИ, Д2"
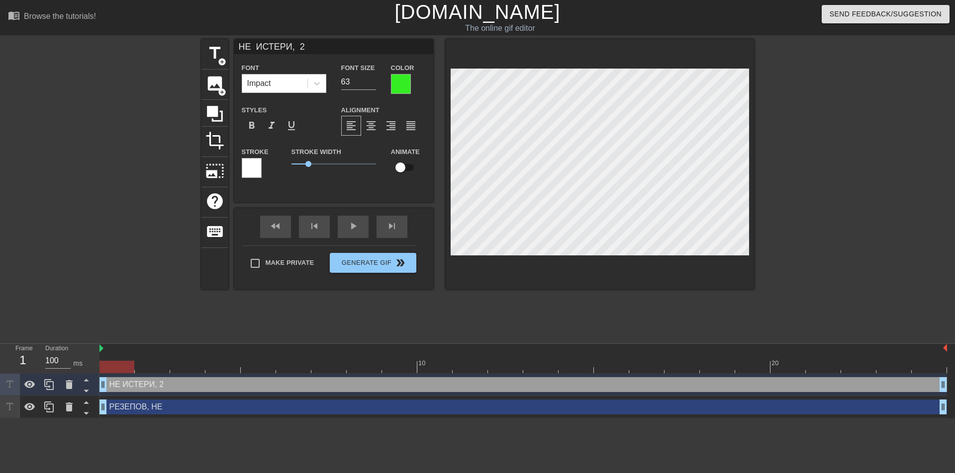
type textarea "НЕ ИСТЕРИ, Д2"
type input "НЕ ИСТЕРИ, ДУ2"
type textarea "НЕ ИСТЕРИ, ДУ2"
type input "НЕ ИСТЕРИ, ДУР2"
type textarea "НЕ ИСТЕРИ, ДУР2"
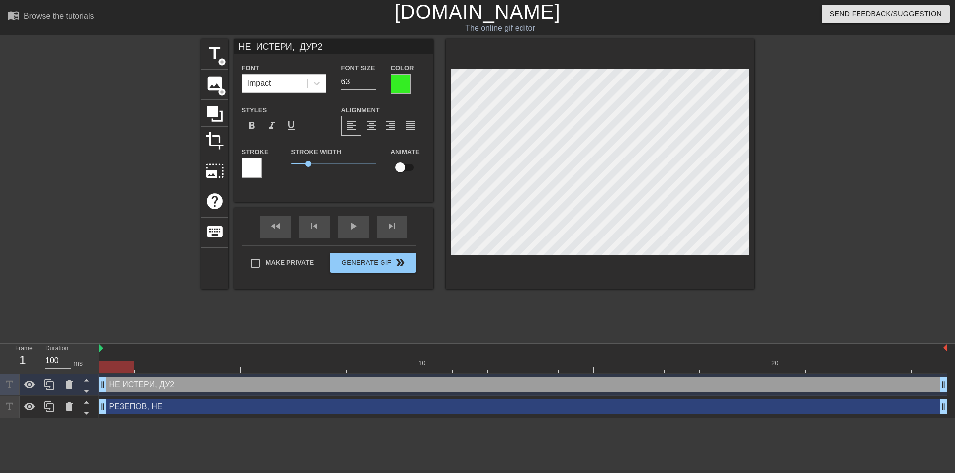
type input "НЕ ИСТЕРИ, ДУРА2"
type textarea "НЕ ИСТЕРИ, ДУРА2"
type input "НЕ ИСТЕРИ, ДУРАК2"
type textarea "НЕ ИСТЕРИ, ДУРАК2"
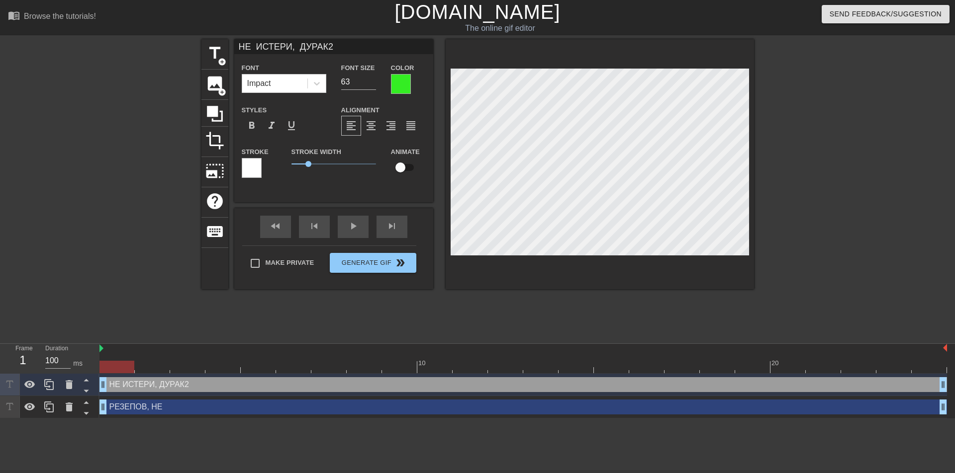
type input "НЕ ИСТЕРИ, ДУРАК!2"
type textarea "НЕ ИСТЕРИ, ДУРАК!2"
type input "НЕ ИСТЕРИ, ДУРАК!"
type textarea "НЕ ИСТЕРИ, ДУРАК!"
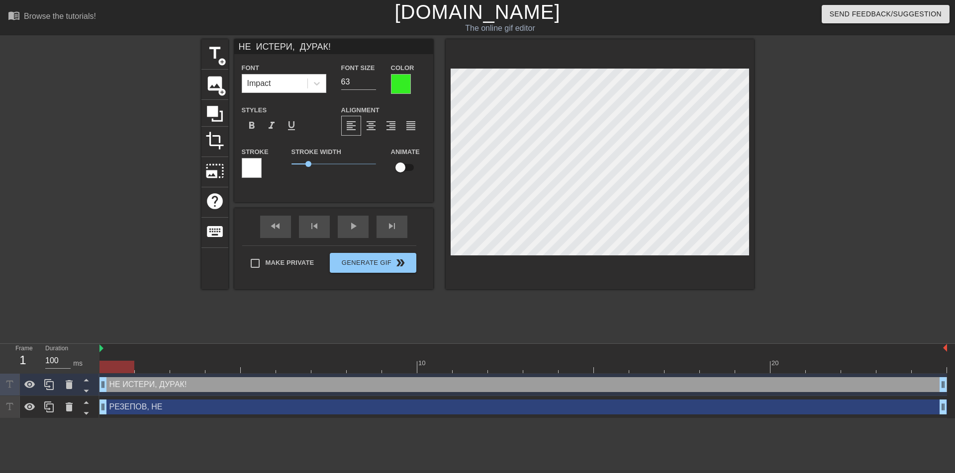
type input "НЕ ИСТЕРИ, [GEOGRAPHIC_DATA]"
type textarea "НЕ ИСТЕРИ, [GEOGRAPHIC_DATA]"
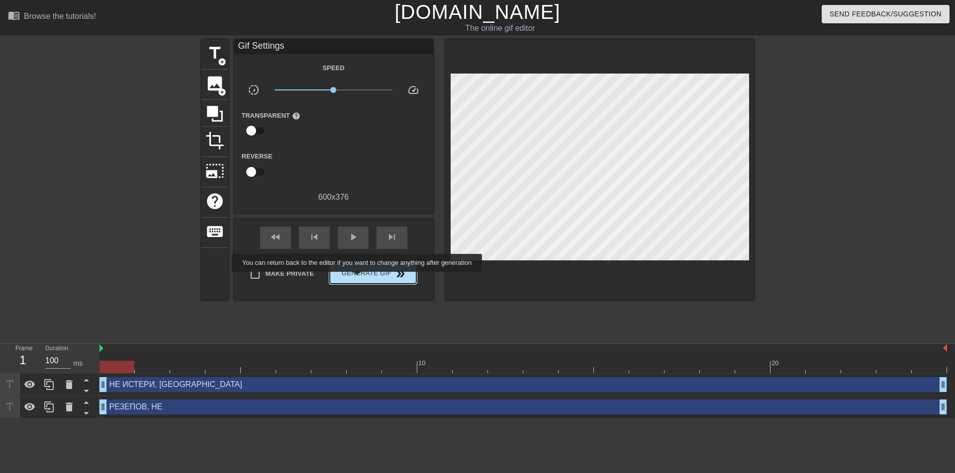
click at [358, 279] on button "Generate Gif double_arrow" at bounding box center [373, 274] width 86 height 20
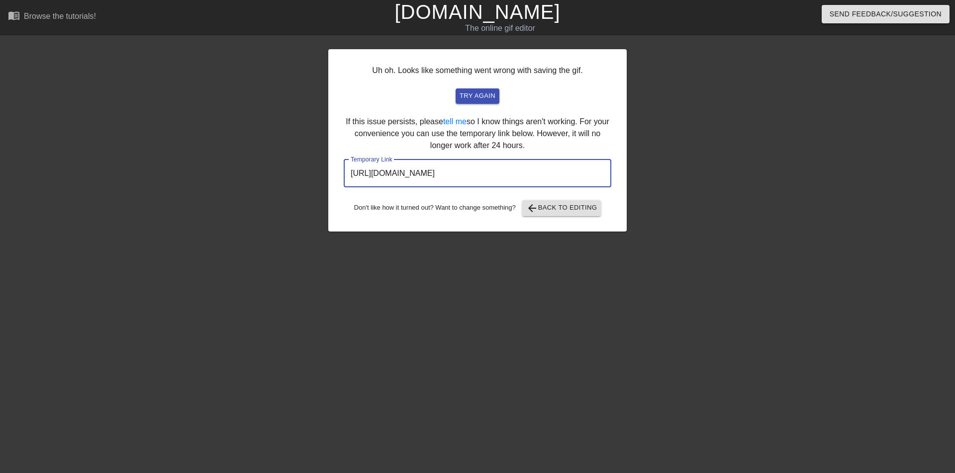
drag, startPoint x: 556, startPoint y: 174, endPoint x: 350, endPoint y: 178, distance: 205.9
click at [350, 178] on input "[URL][DOMAIN_NAME]" at bounding box center [478, 174] width 268 height 28
